Goal: Information Seeking & Learning: Check status

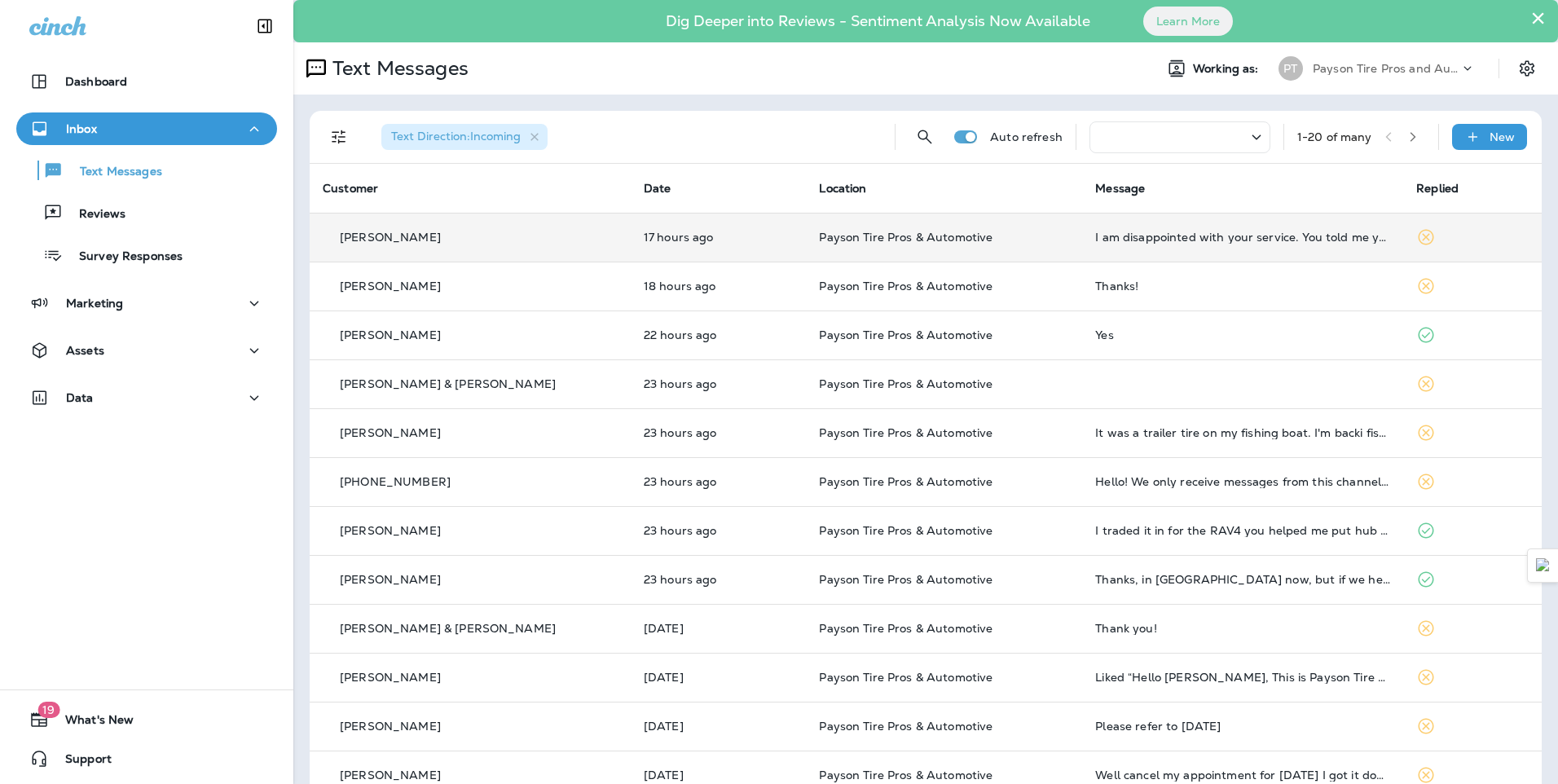
click at [522, 236] on div "[PERSON_NAME]" at bounding box center [469, 237] width 295 height 17
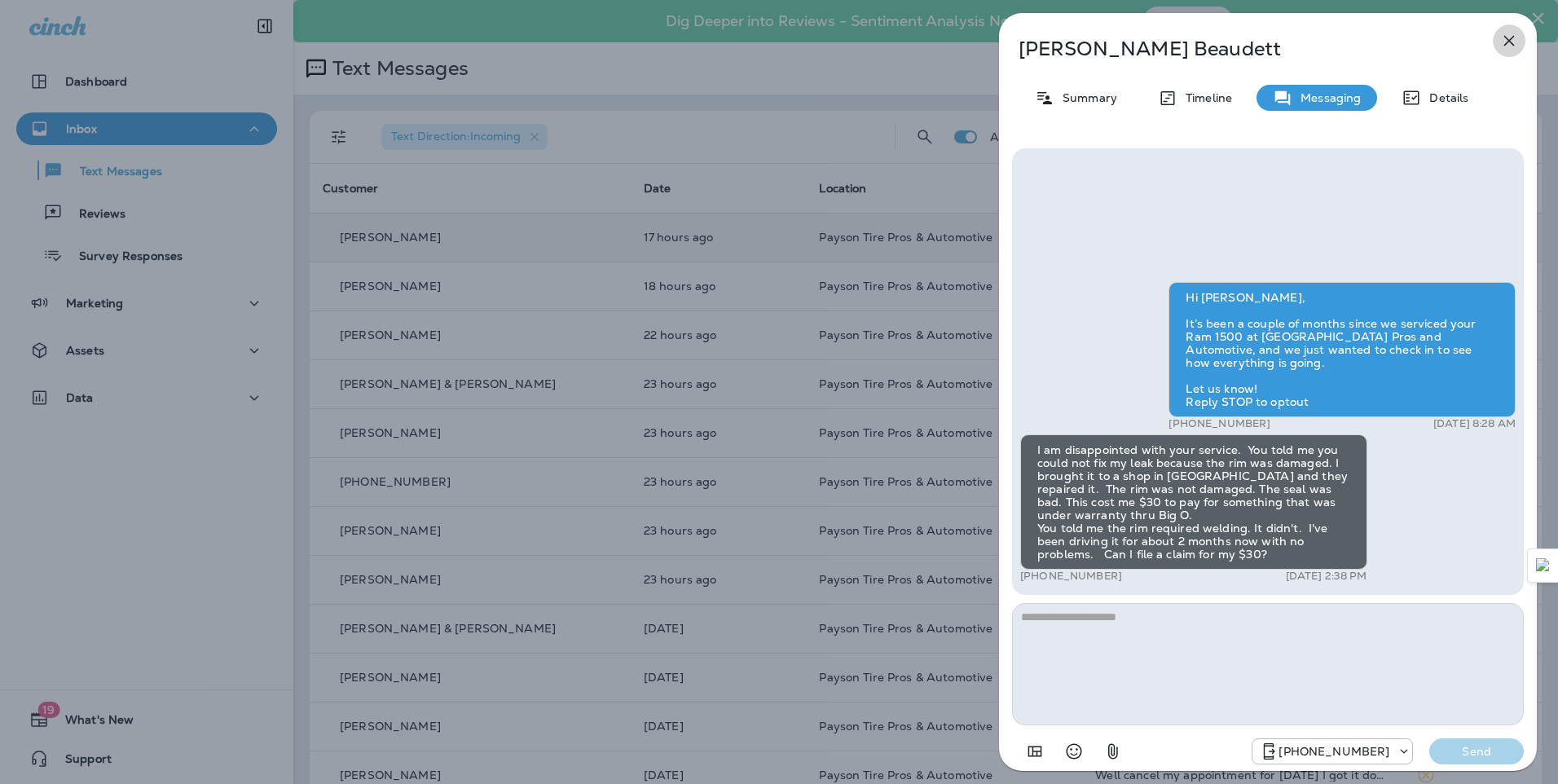
click at [1510, 41] on icon "button" at bounding box center [1510, 41] width 11 height 11
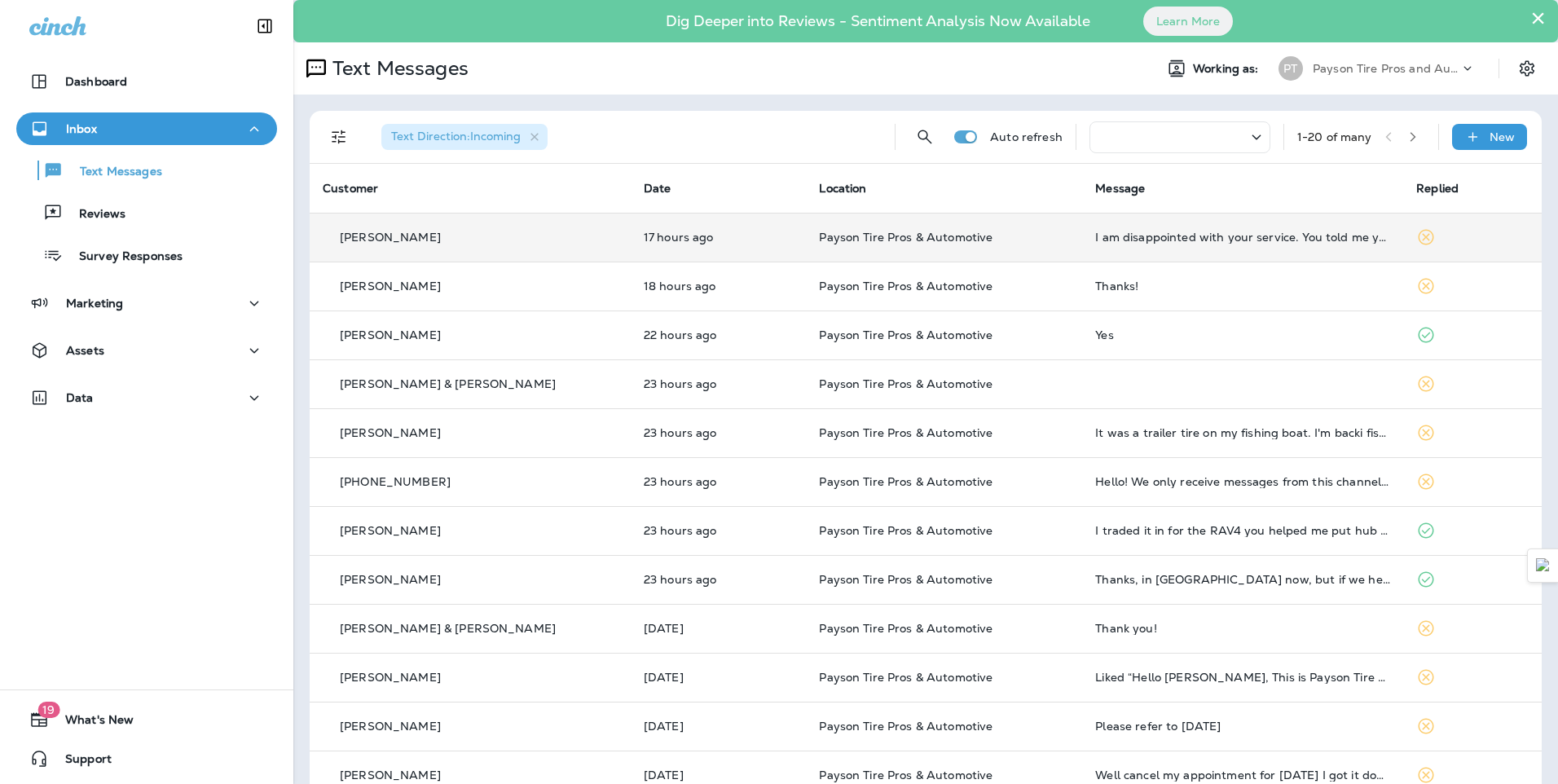
click at [506, 233] on div "[PERSON_NAME]" at bounding box center [469, 237] width 295 height 17
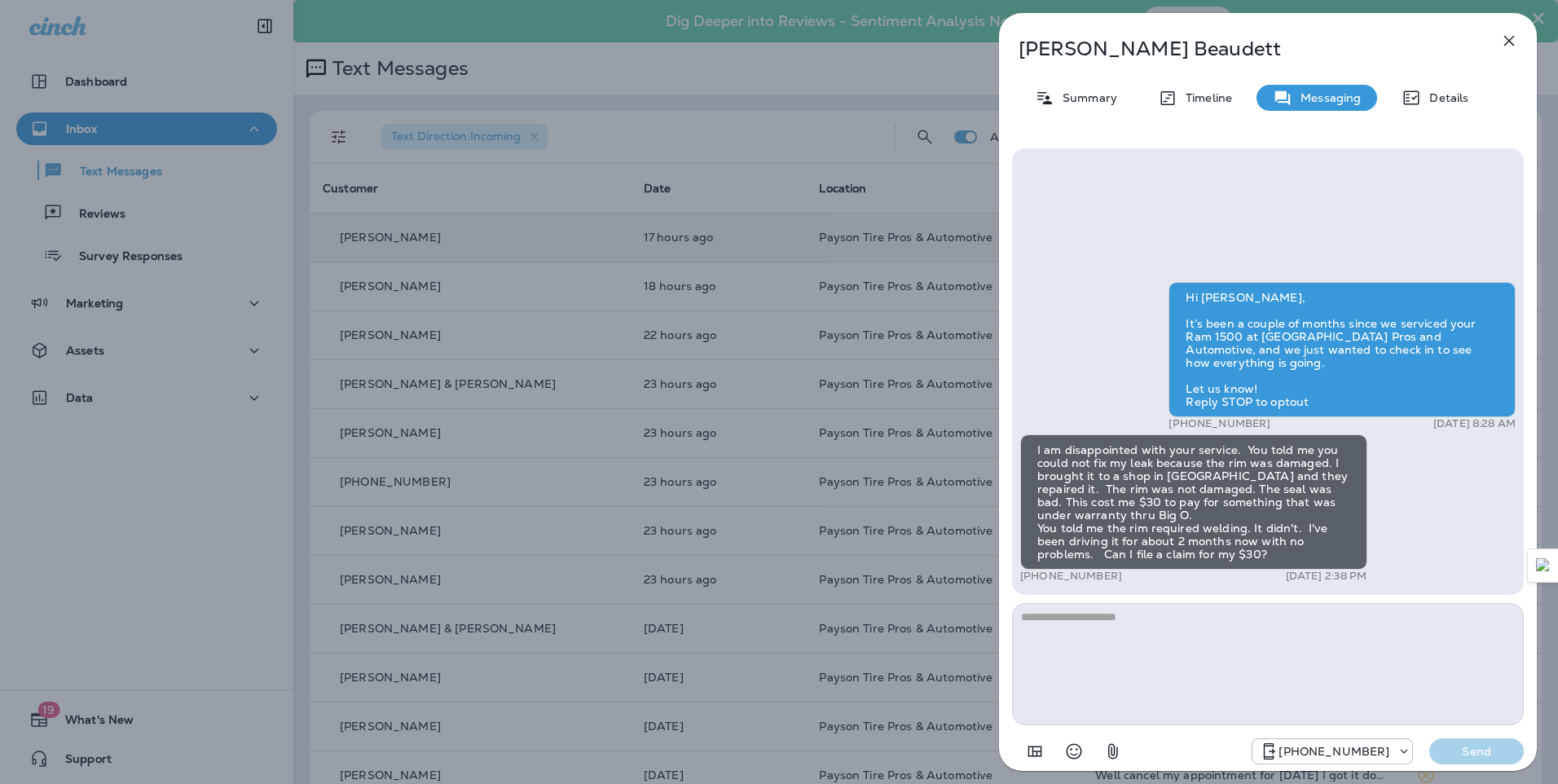
click at [481, 302] on div "[PERSON_NAME] Summary Timeline Messaging Details Hi [PERSON_NAME], It’s been a …" at bounding box center [779, 392] width 1558 height 784
